Goal: Check status: Check status

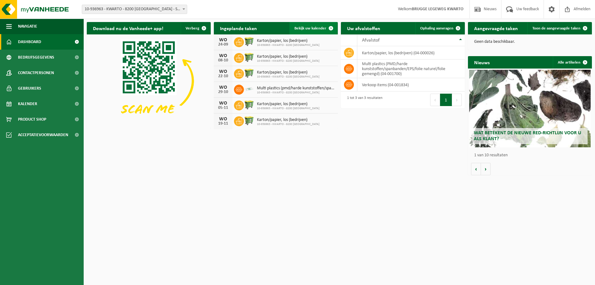
click at [316, 28] on span "Bekijk uw kalender" at bounding box center [310, 28] width 32 height 4
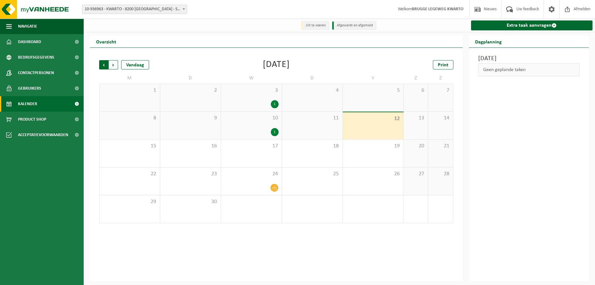
click at [114, 66] on span "Volgende" at bounding box center [113, 64] width 9 height 9
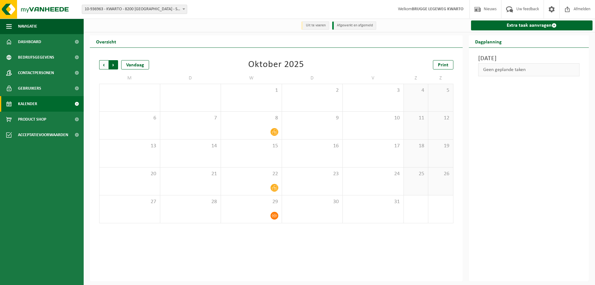
click at [102, 64] on span "Vorige" at bounding box center [103, 64] width 9 height 9
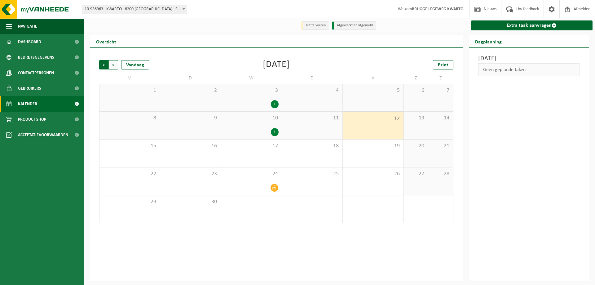
click at [113, 65] on span "Volgende" at bounding box center [113, 64] width 9 height 9
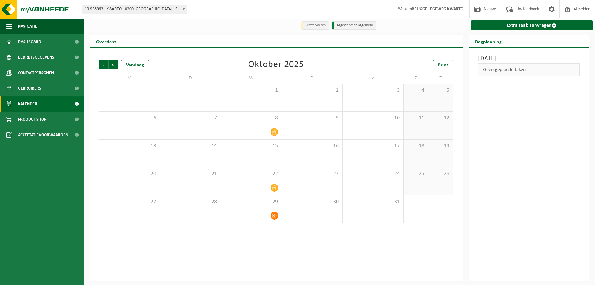
click at [113, 65] on span "Volgende" at bounding box center [113, 64] width 9 height 9
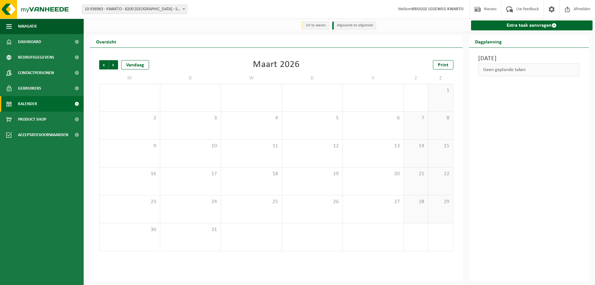
click at [113, 65] on span "Volgende" at bounding box center [113, 64] width 9 height 9
click at [103, 65] on span "Vorige" at bounding box center [103, 64] width 9 height 9
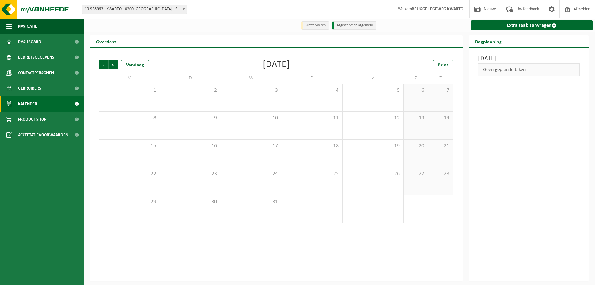
click at [103, 65] on span "Vorige" at bounding box center [103, 64] width 9 height 9
click at [38, 10] on img at bounding box center [37, 9] width 74 height 19
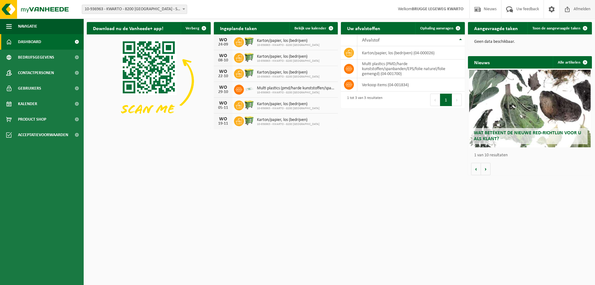
click at [582, 7] on span "Afmelden" at bounding box center [582, 9] width 20 height 18
